Goal: Task Accomplishment & Management: Use online tool/utility

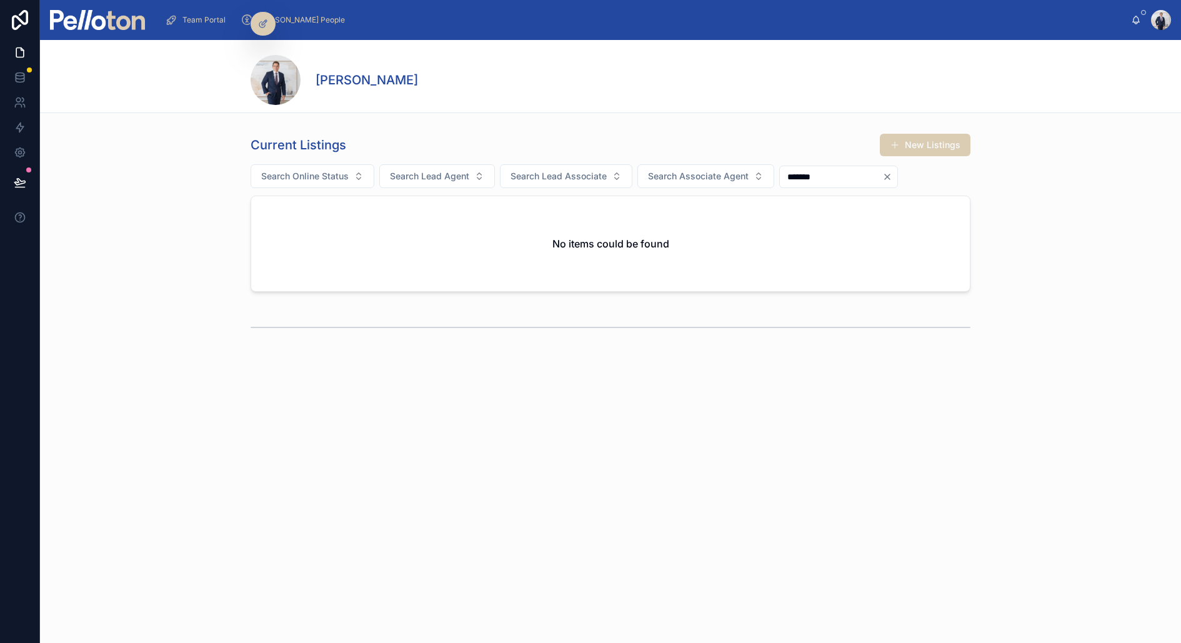
click at [209, 17] on span "Team Portal" at bounding box center [203, 20] width 43 height 10
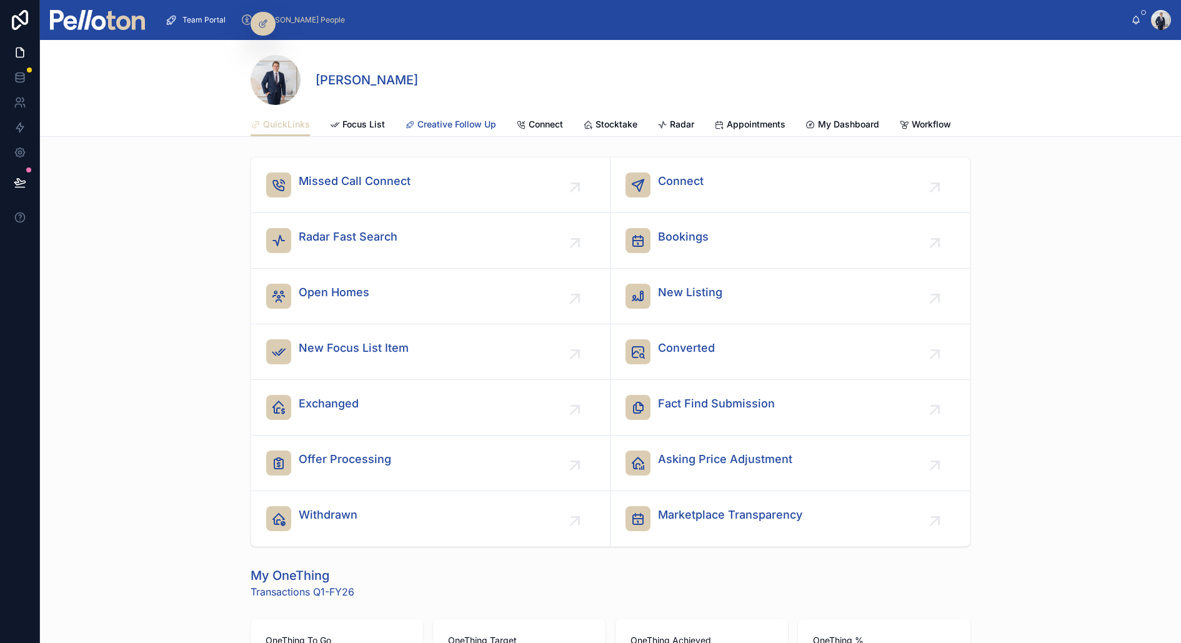
click at [457, 123] on span "Creative Follow Up" at bounding box center [456, 124] width 79 height 12
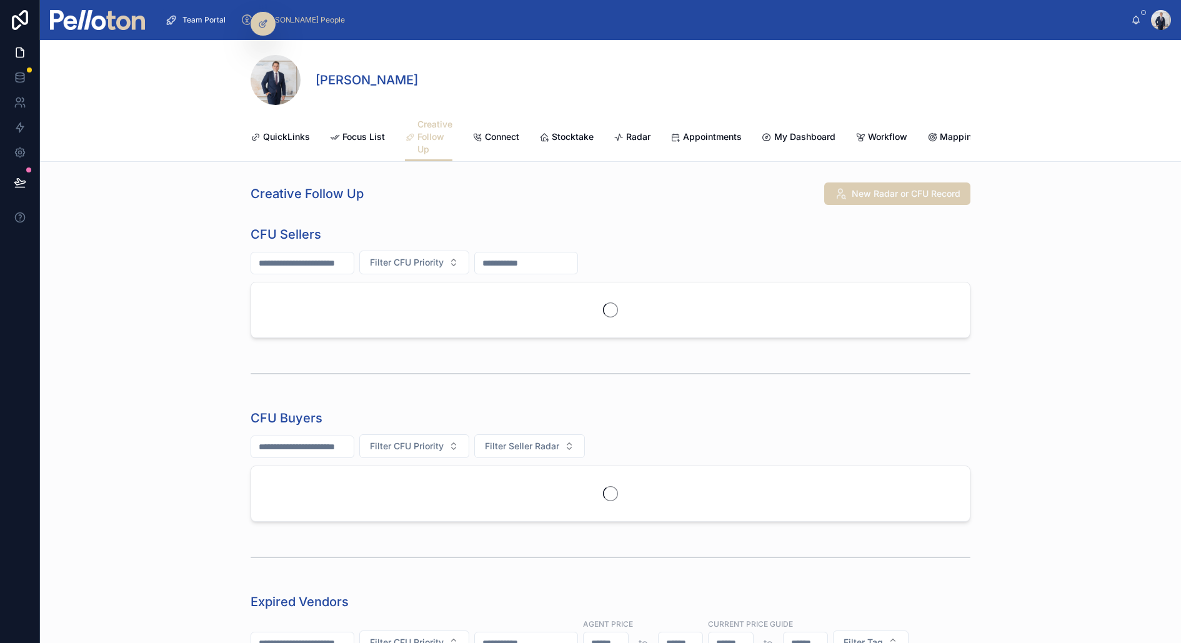
click at [200, 301] on div "CFU Sellers Filter CFU Priority" at bounding box center [610, 282] width 1141 height 122
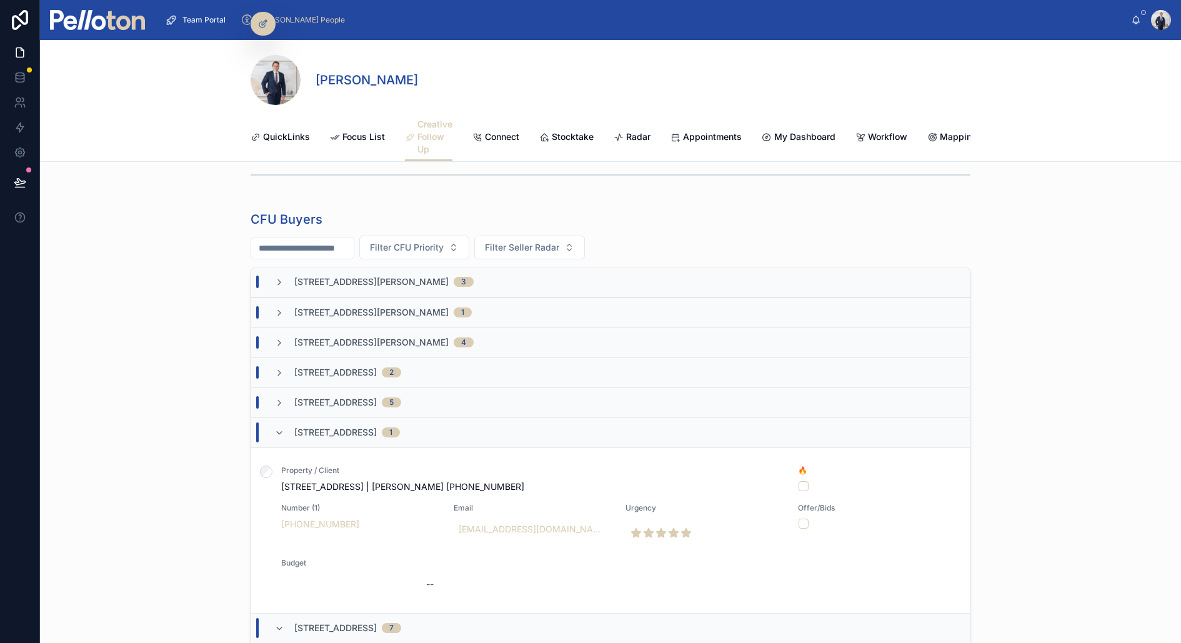
scroll to position [628, 0]
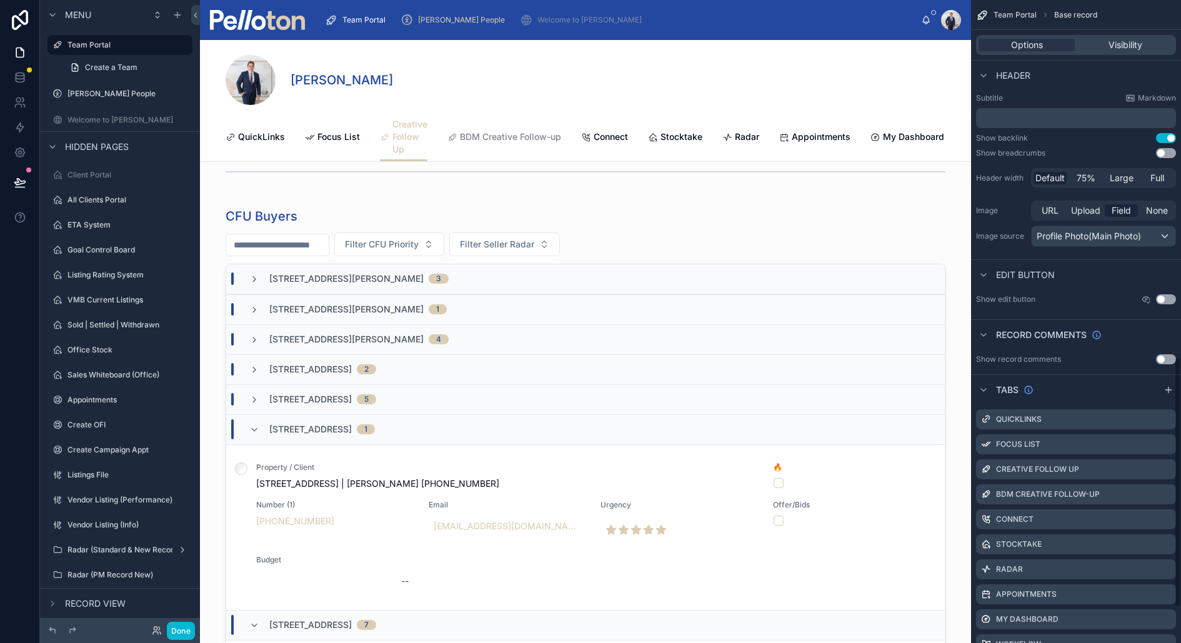
scroll to position [547, 0]
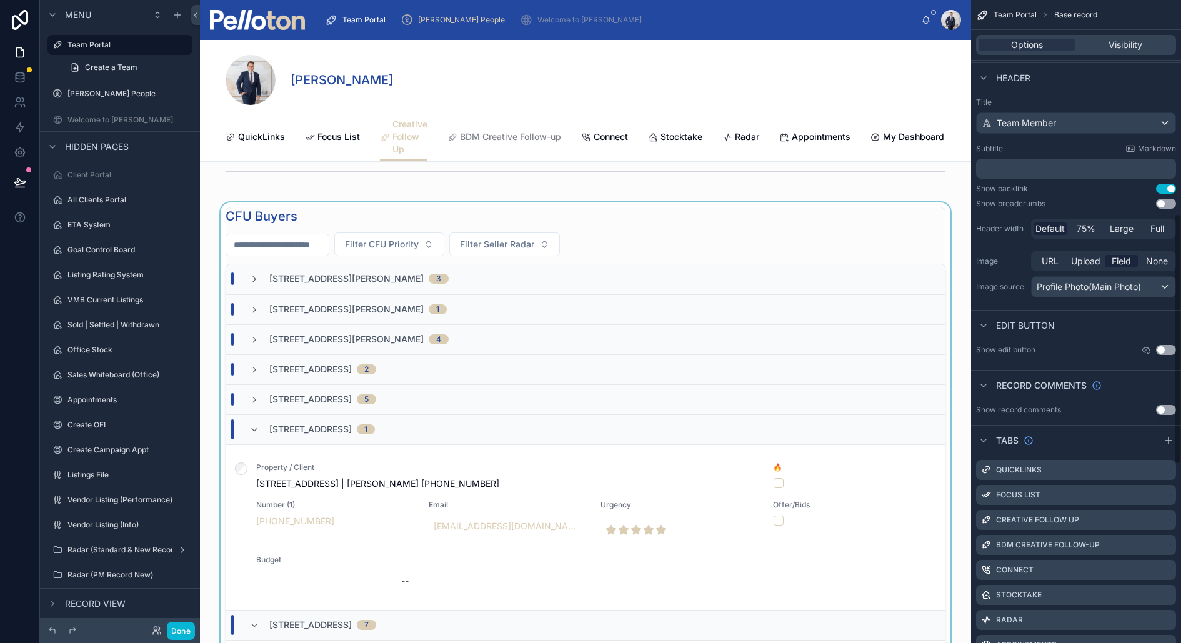
click at [905, 226] on div at bounding box center [585, 476] width 771 height 549
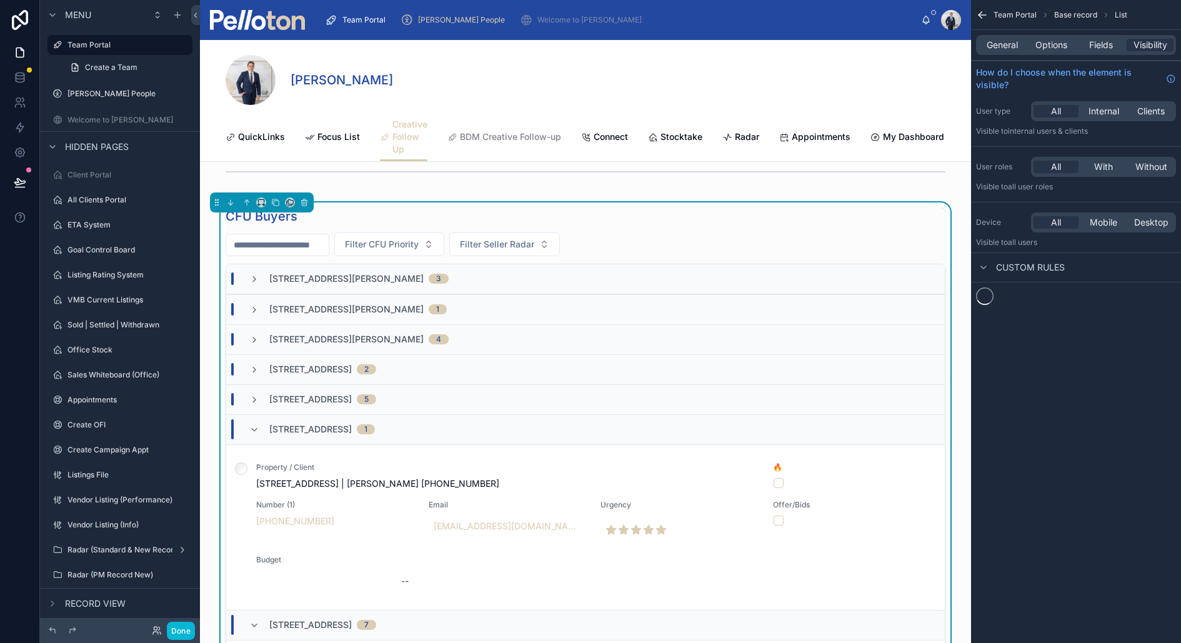
scroll to position [0, 0]
click at [1009, 44] on span "General" at bounding box center [1002, 45] width 31 height 12
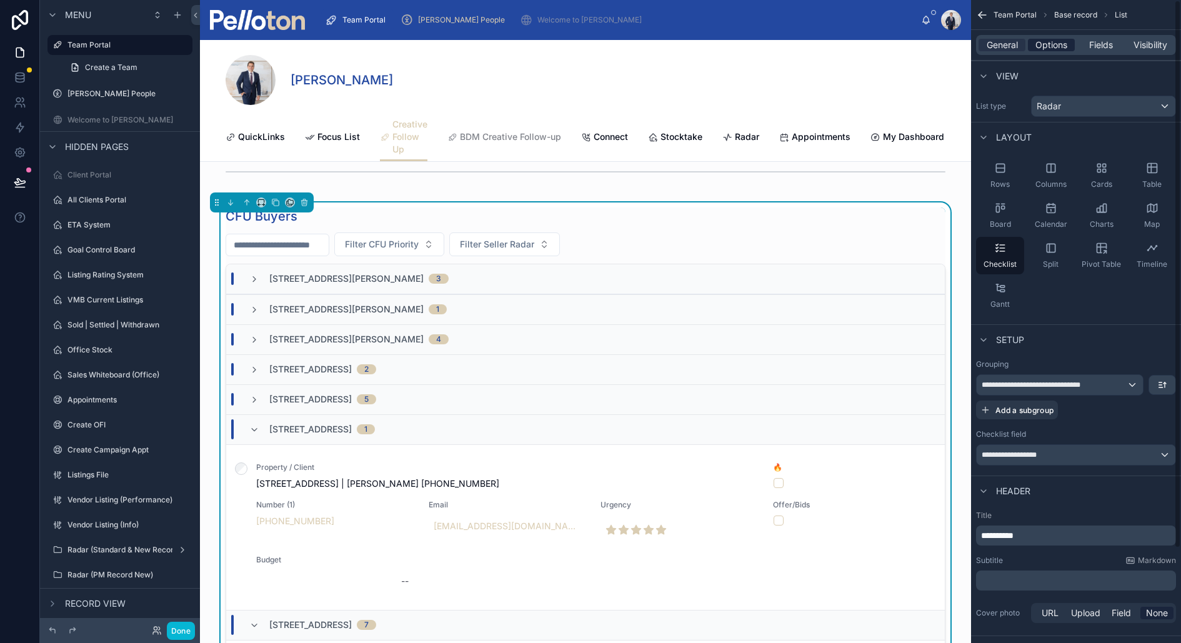
click at [1051, 47] on span "Options" at bounding box center [1052, 45] width 32 height 12
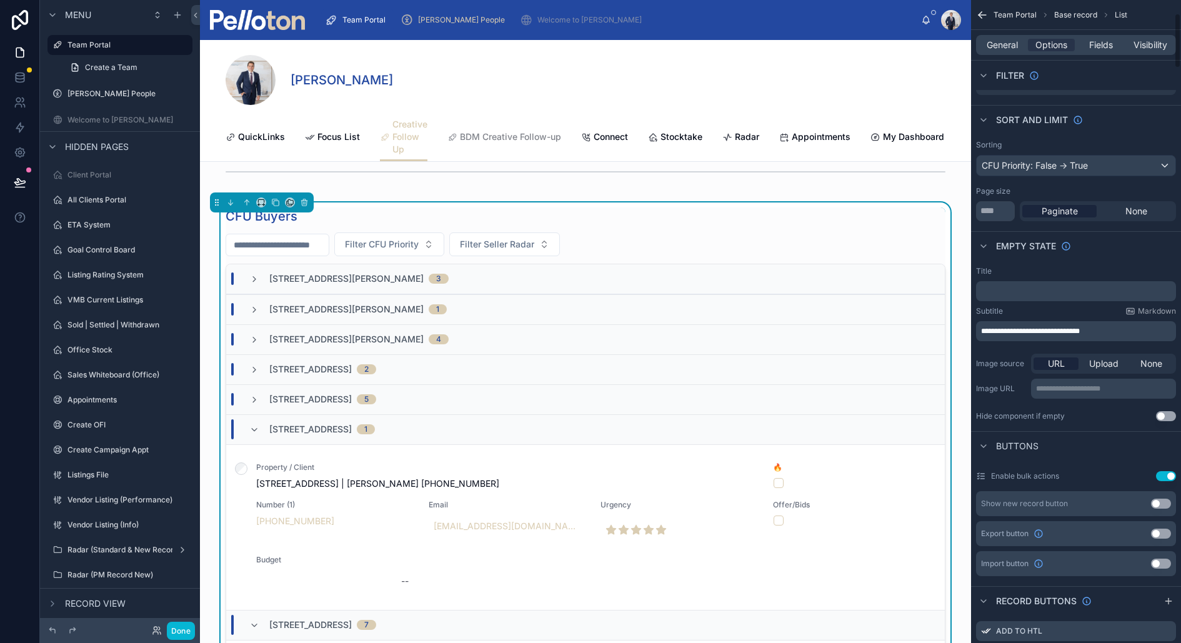
scroll to position [154, 0]
click at [1164, 528] on button "Use setting" at bounding box center [1161, 531] width 20 height 10
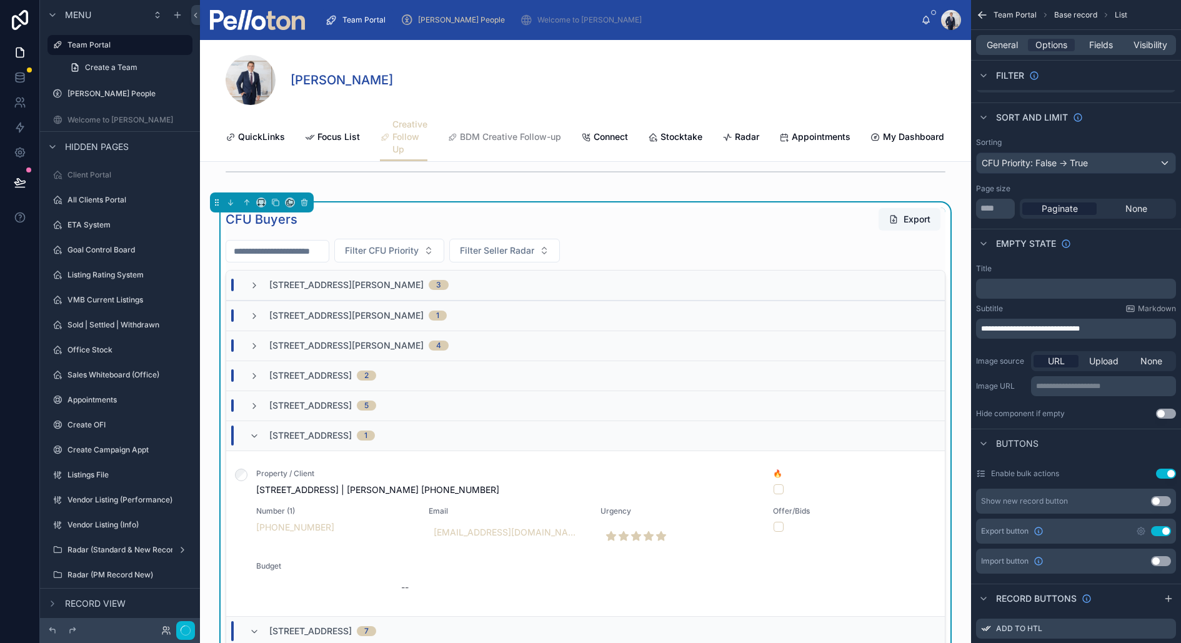
click at [918, 217] on button "Export" at bounding box center [910, 219] width 62 height 22
click at [930, 244] on div "Filter CFU Priority Filter Seller Radar" at bounding box center [586, 251] width 720 height 24
click at [1095, 42] on span "Fields" at bounding box center [1101, 45] width 24 height 12
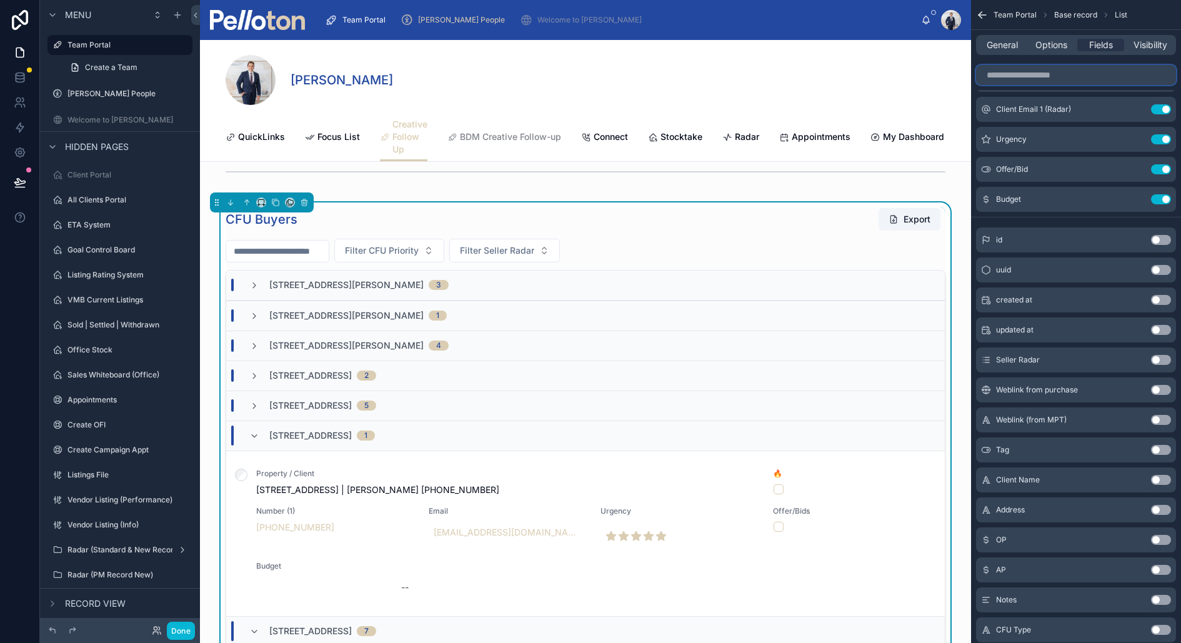
click at [1034, 80] on input "scrollable content" at bounding box center [1076, 75] width 200 height 20
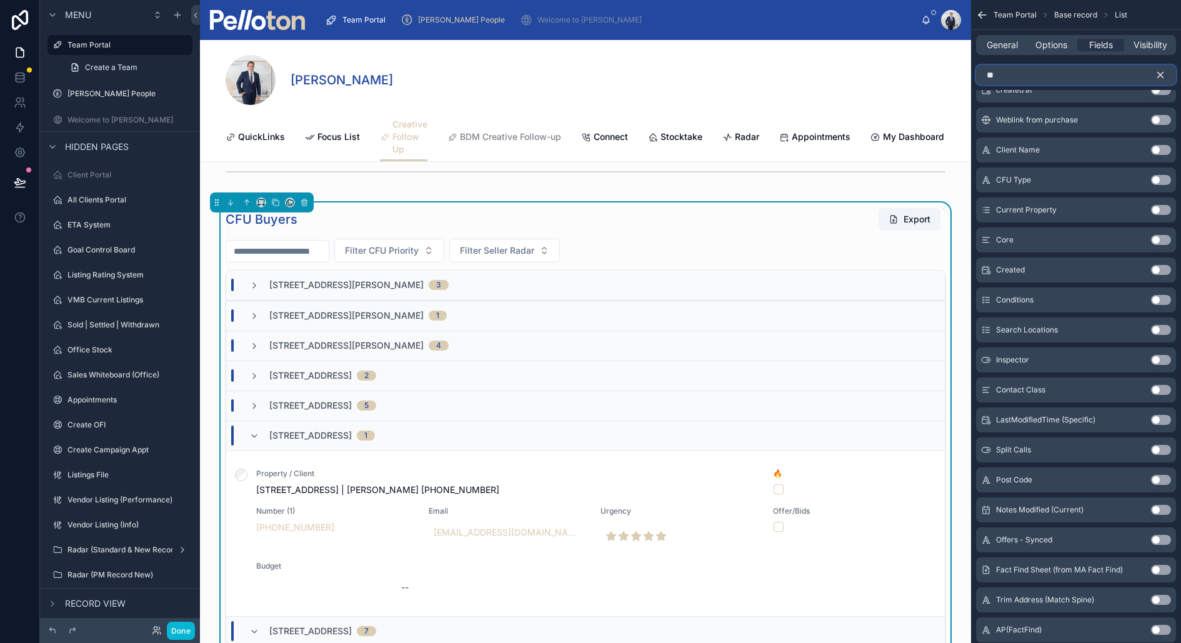
scroll to position [67, 0]
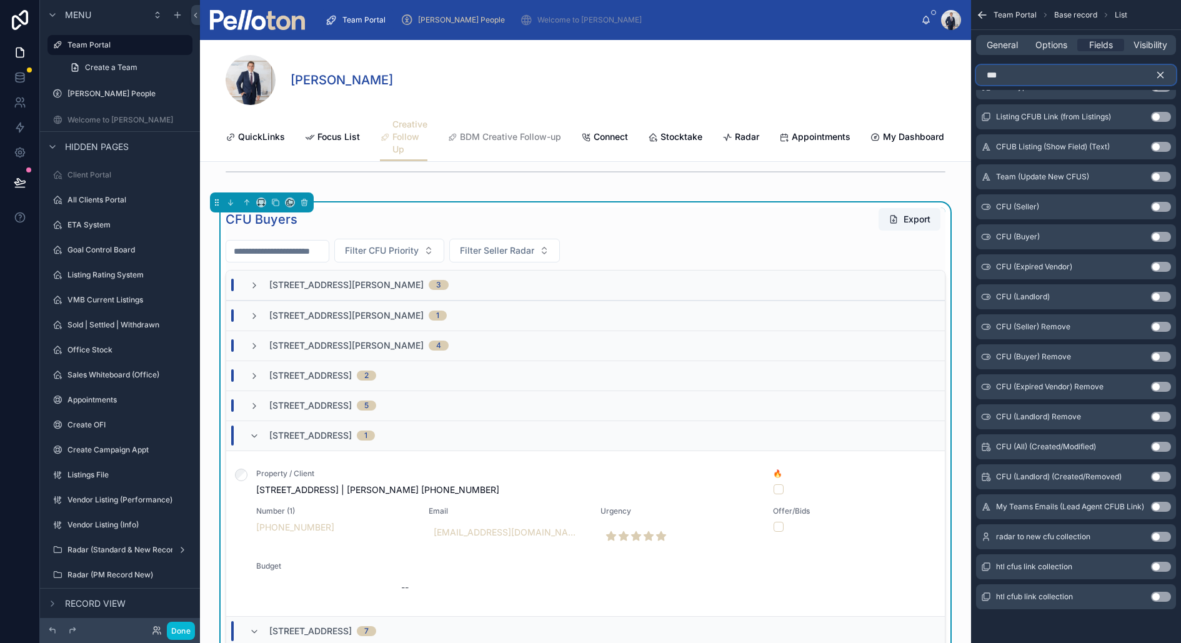
type input "***"
click at [1164, 116] on button "Use setting" at bounding box center [1161, 117] width 20 height 10
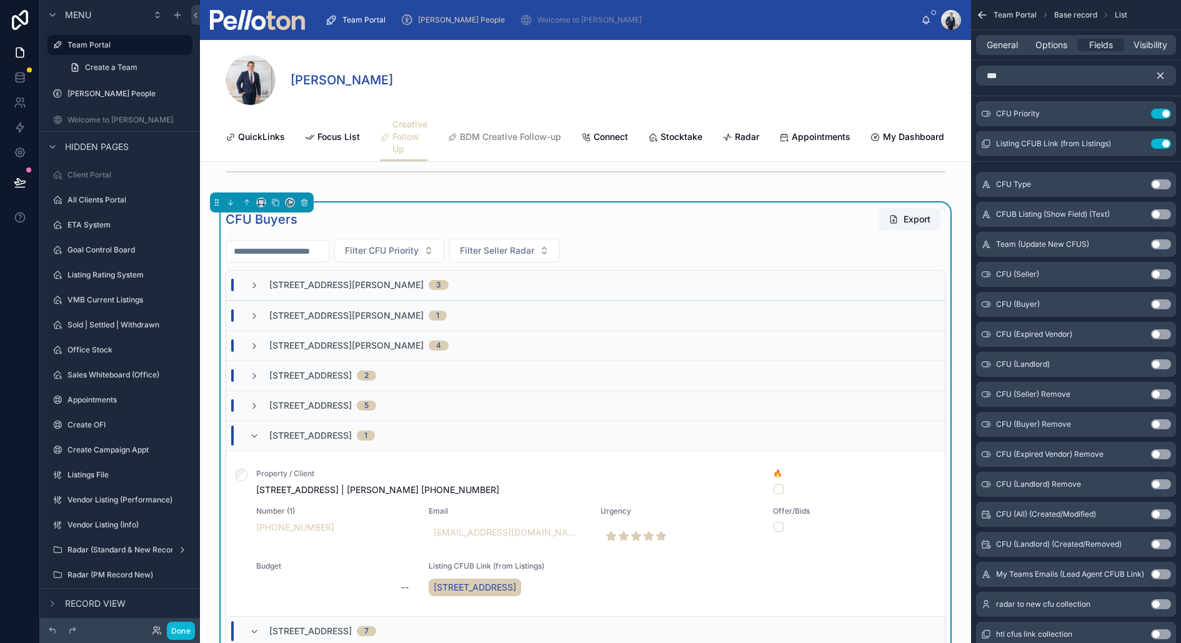
scroll to position [117, 0]
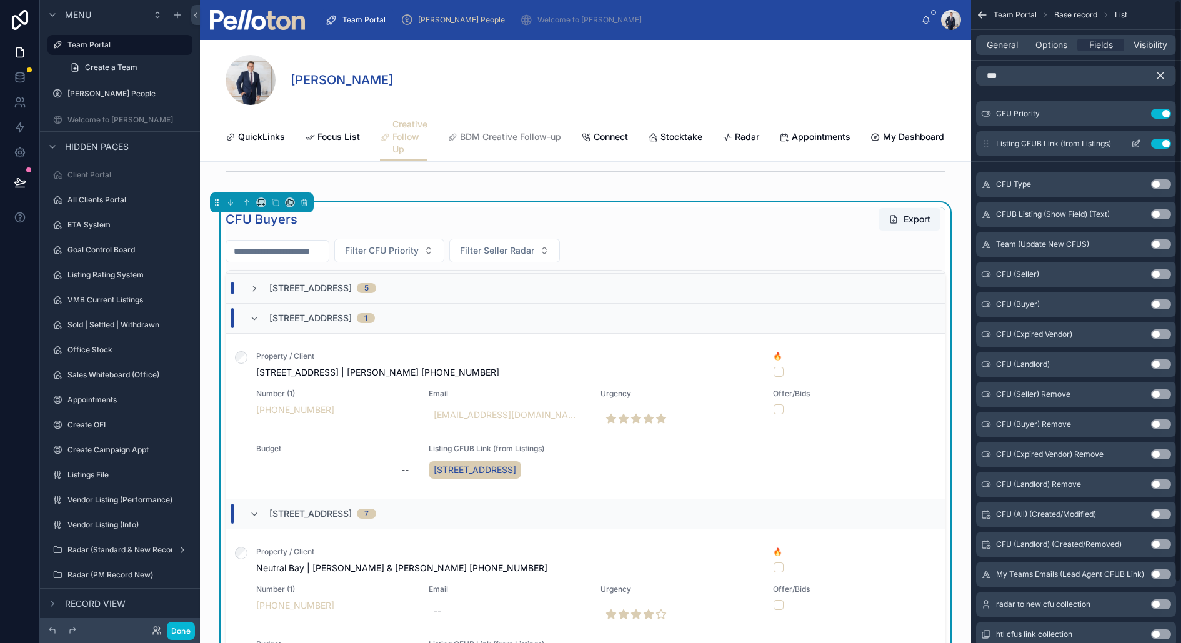
click at [1159, 141] on button "Use setting" at bounding box center [1161, 144] width 20 height 10
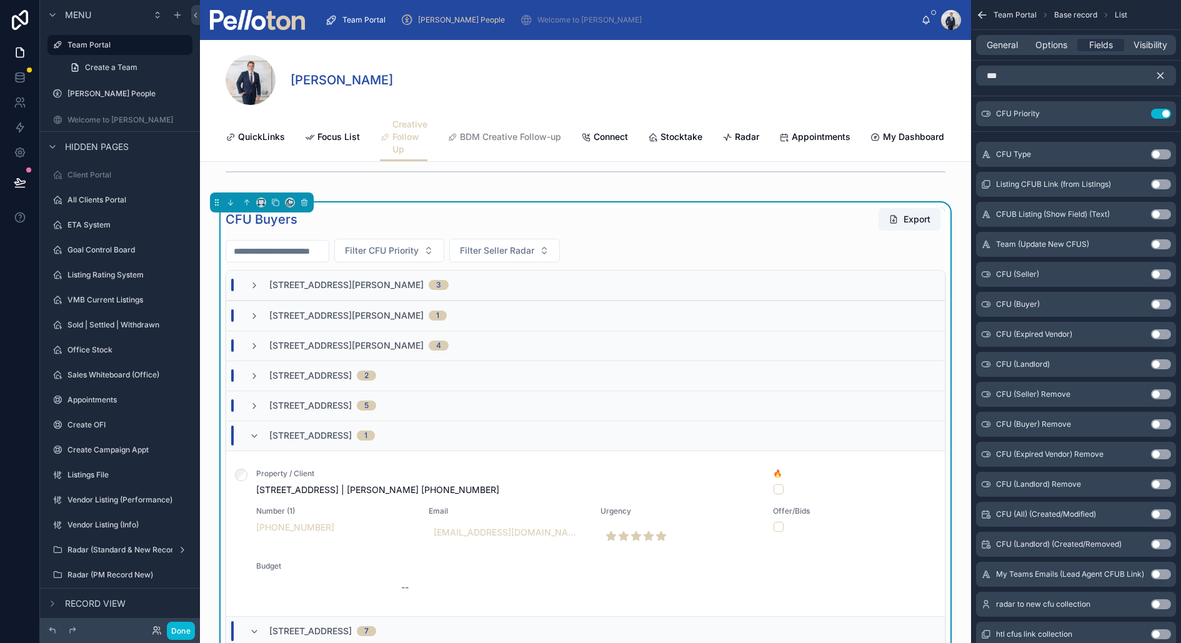
click at [1167, 212] on button "Use setting" at bounding box center [1161, 214] width 20 height 10
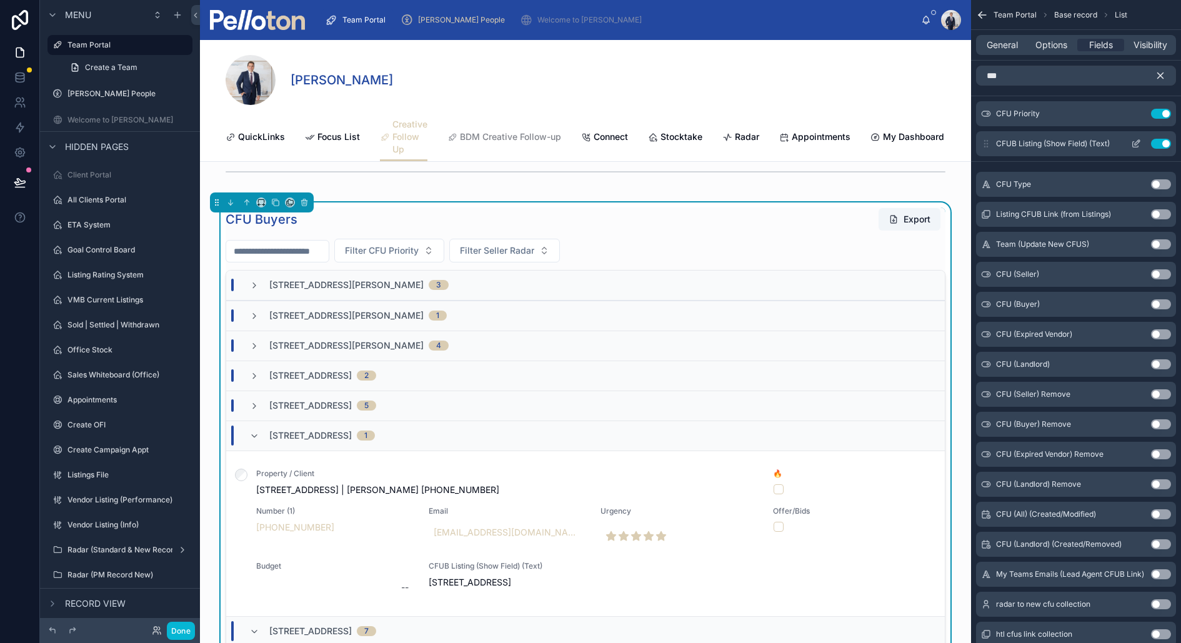
click at [1134, 142] on icon "scrollable content" at bounding box center [1136, 144] width 10 height 10
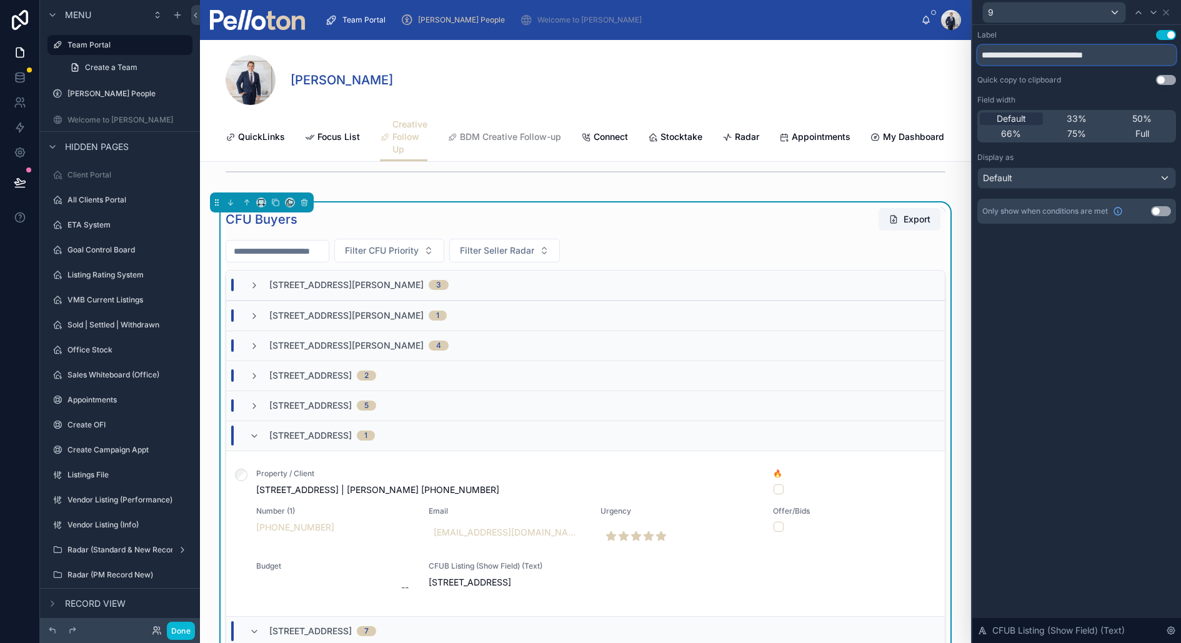
click at [1039, 60] on input "**********" at bounding box center [1076, 55] width 199 height 20
click at [1039, 55] on input "**********" at bounding box center [1076, 55] width 199 height 20
type input "**********"
click at [1167, 11] on icon at bounding box center [1166, 12] width 5 height 5
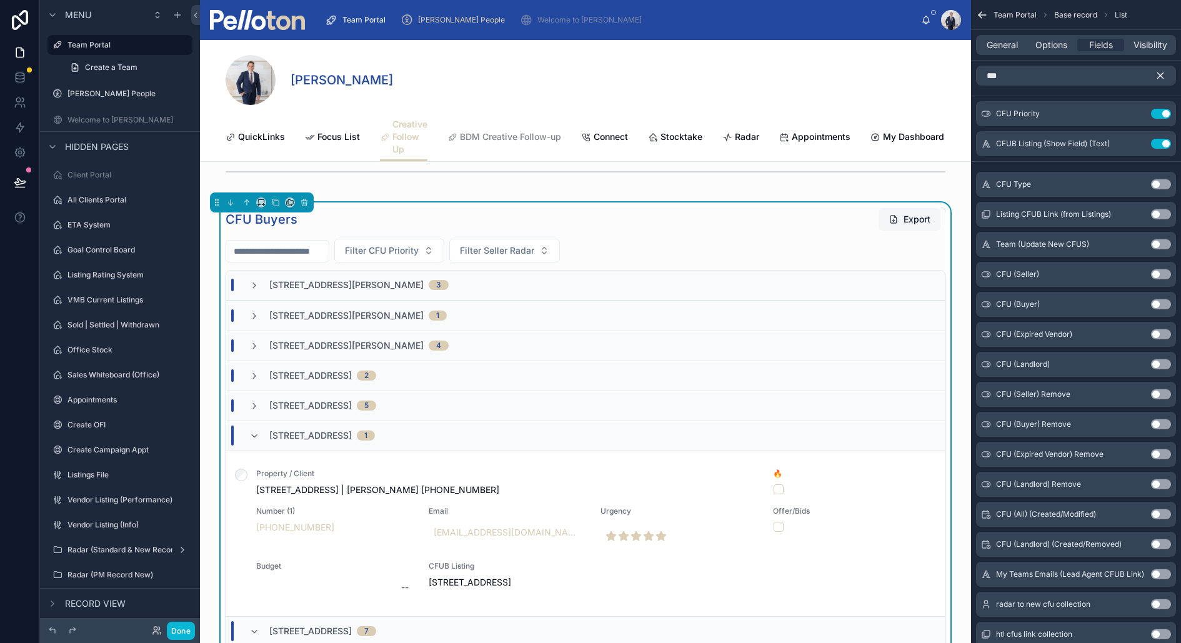
click at [901, 220] on button "Export" at bounding box center [910, 219] width 62 height 22
click at [251, 431] on icon at bounding box center [254, 436] width 10 height 10
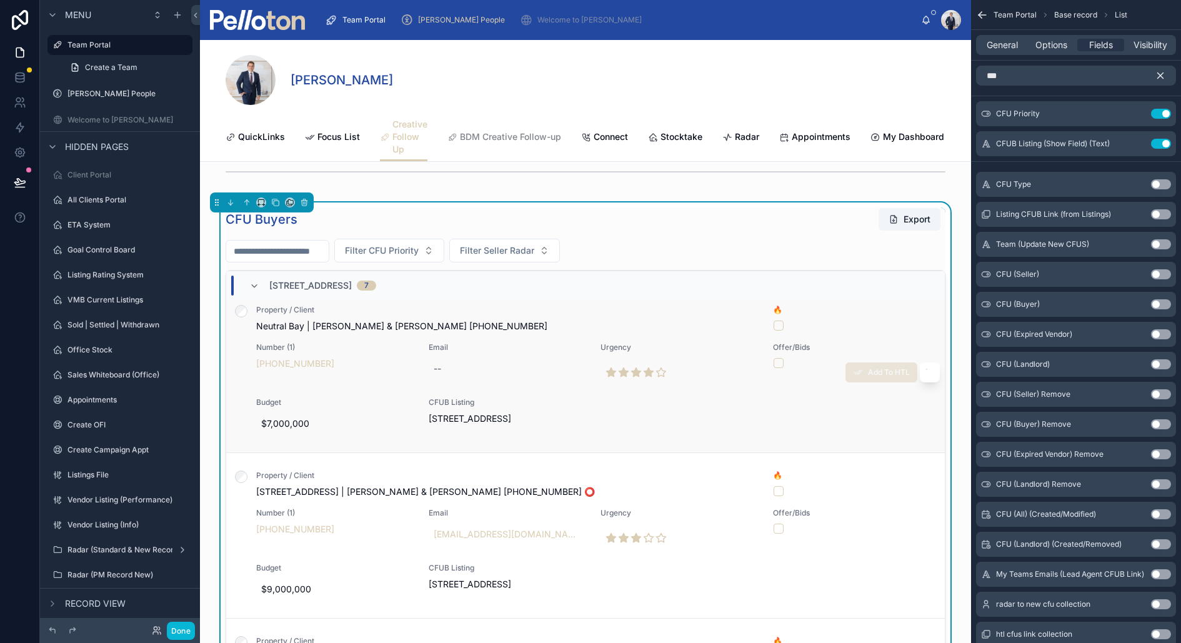
scroll to position [196, 0]
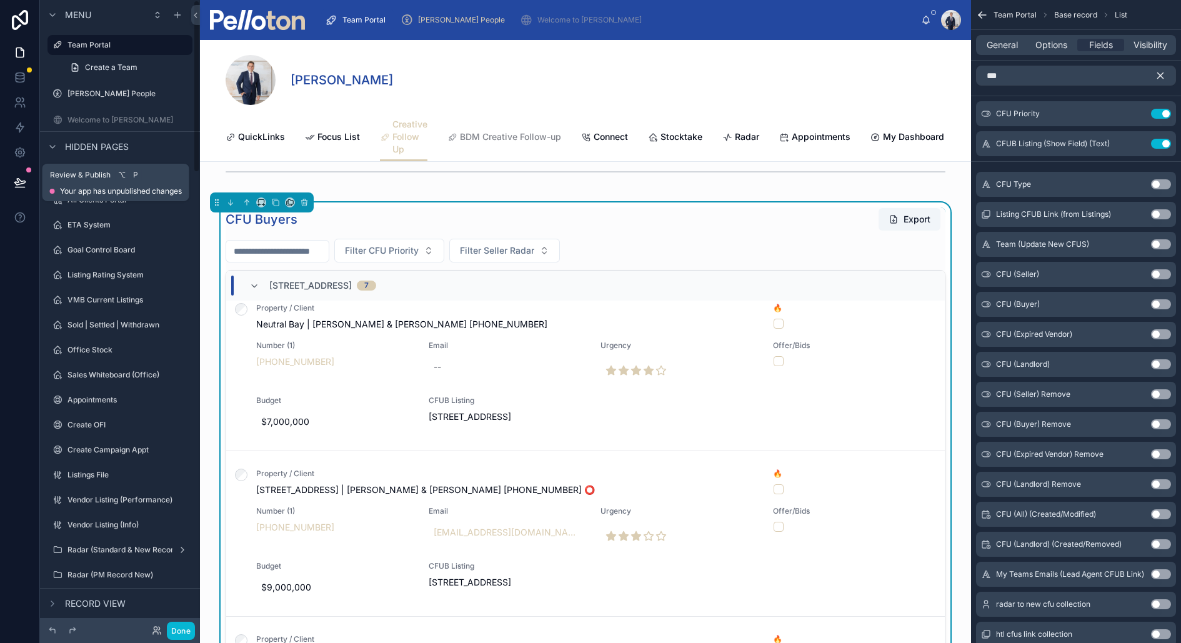
click at [24, 178] on icon at bounding box center [20, 182] width 12 height 12
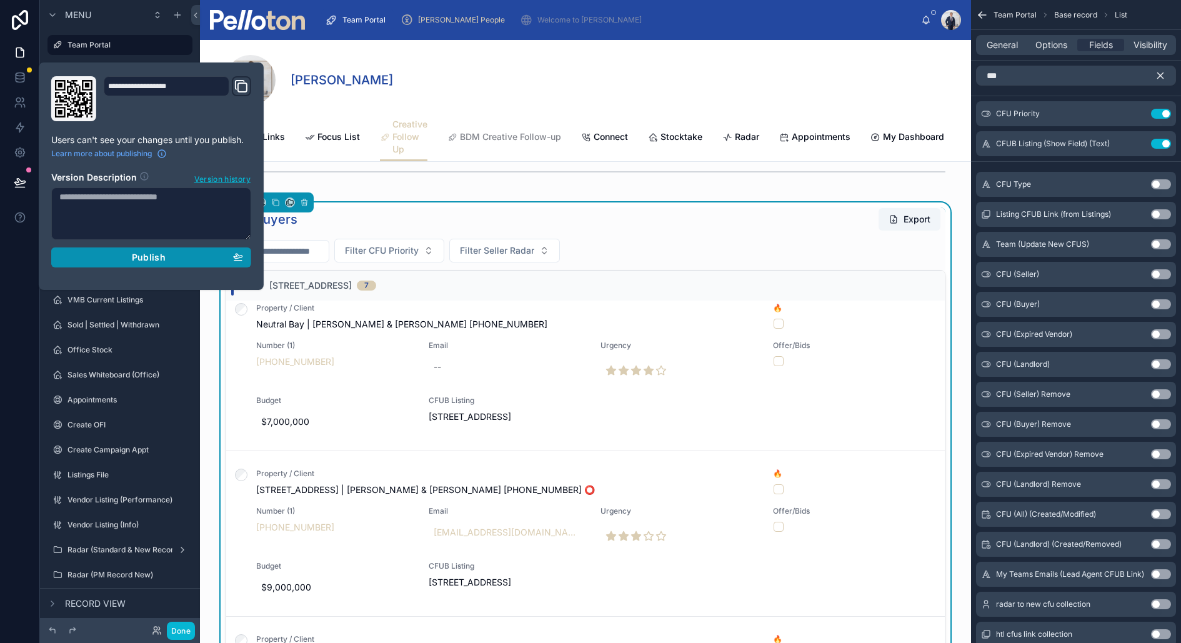
click at [142, 254] on span "Publish" at bounding box center [149, 257] width 34 height 11
